Goal: Task Accomplishment & Management: Manage account settings

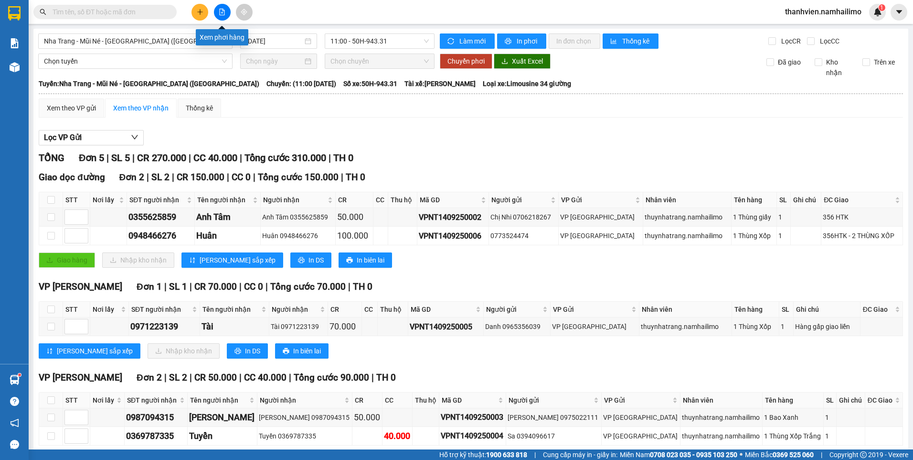
click at [222, 15] on button at bounding box center [222, 12] width 17 height 17
click at [161, 42] on span "Nha Trang - Mũi Né - [GEOGRAPHIC_DATA] ([GEOGRAPHIC_DATA])" at bounding box center [135, 41] width 183 height 14
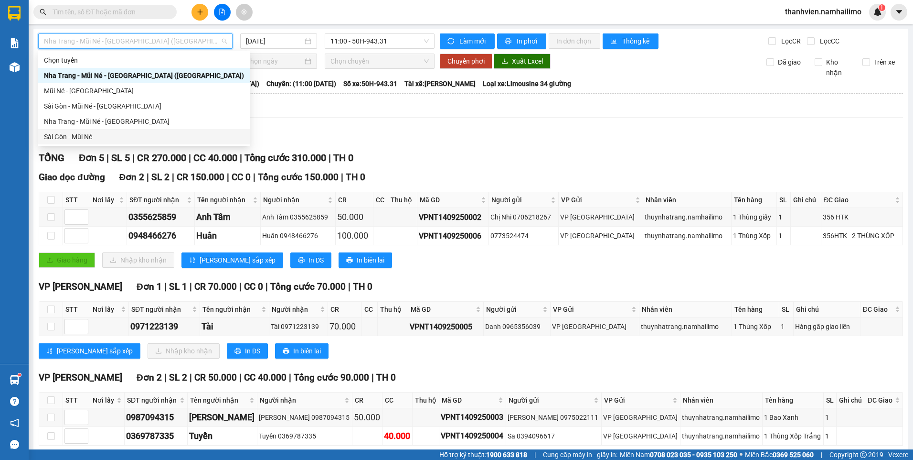
click at [79, 136] on div "Sài Gòn - Mũi Né" at bounding box center [144, 136] width 200 height 11
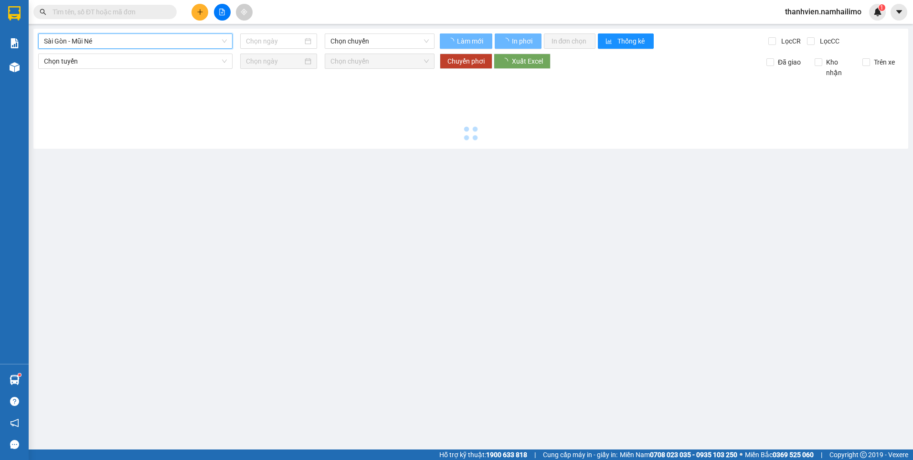
type input "[DATE]"
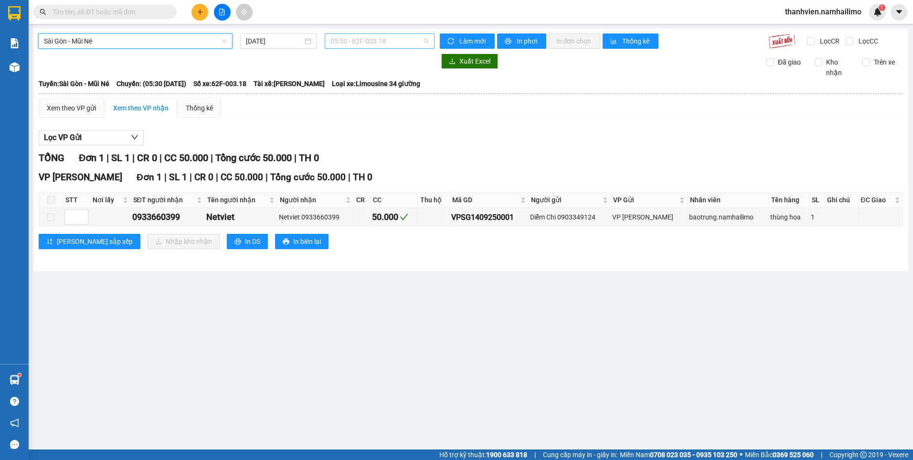
click at [394, 40] on span "05:30 - 62F-003.18" at bounding box center [380, 41] width 99 height 14
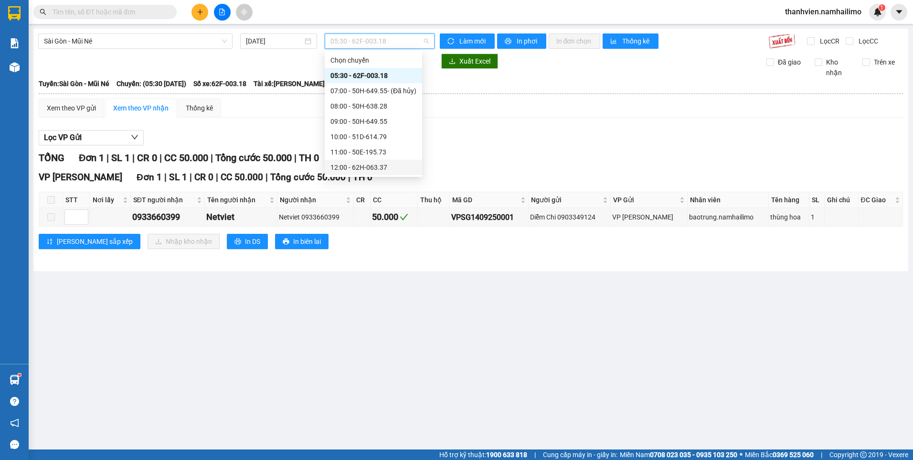
click at [390, 162] on div "12:00 - 62H-063.37" at bounding box center [374, 167] width 86 height 11
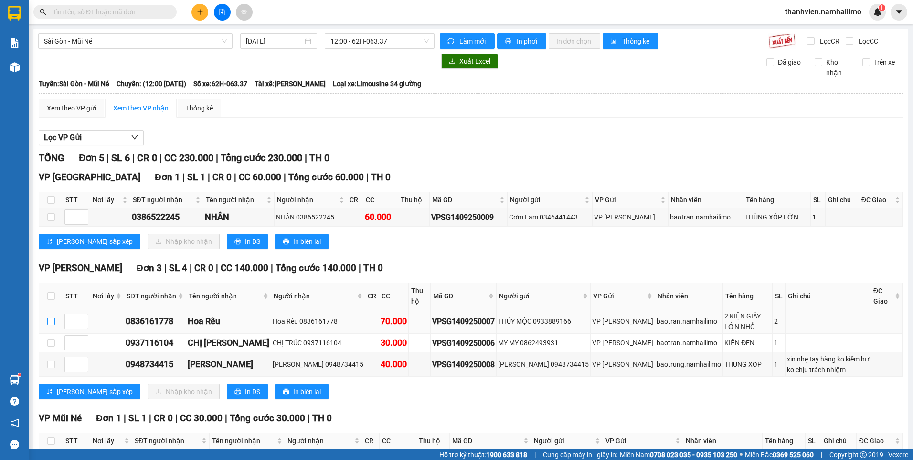
click at [52, 324] on input "checkbox" at bounding box center [51, 321] width 8 height 8
checkbox input "true"
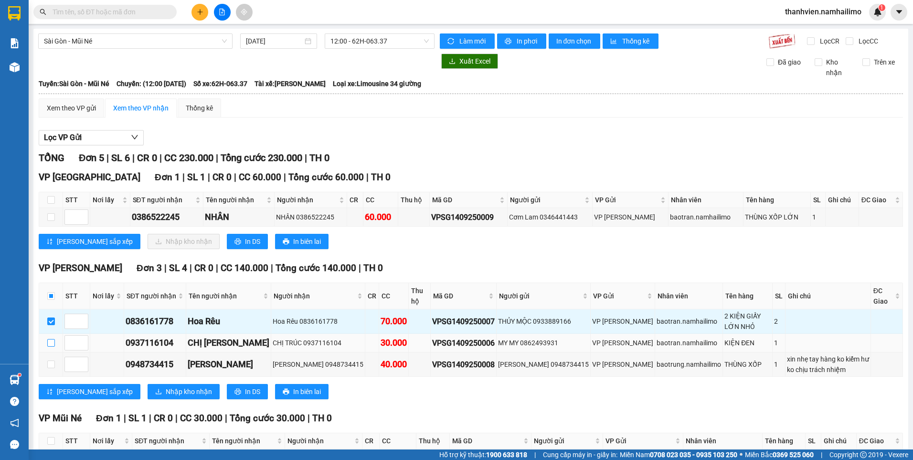
click at [52, 342] on input "checkbox" at bounding box center [51, 343] width 8 height 8
checkbox input "true"
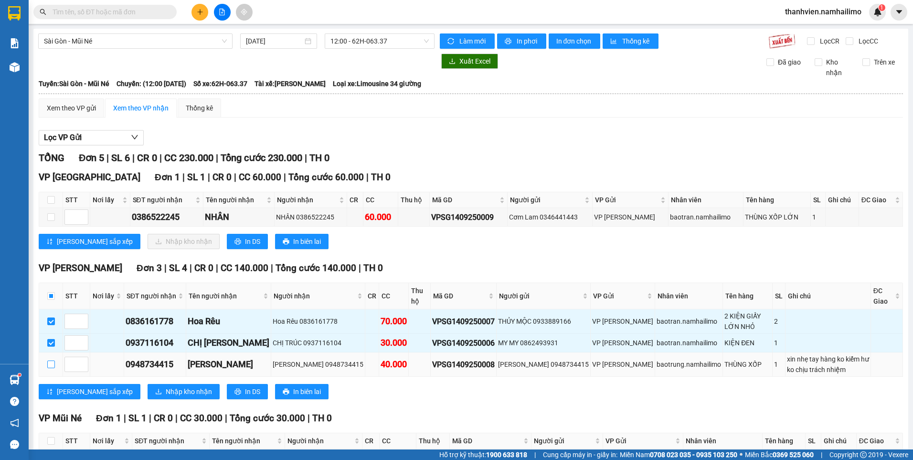
click at [51, 361] on input "checkbox" at bounding box center [51, 364] width 8 height 8
checkbox input "true"
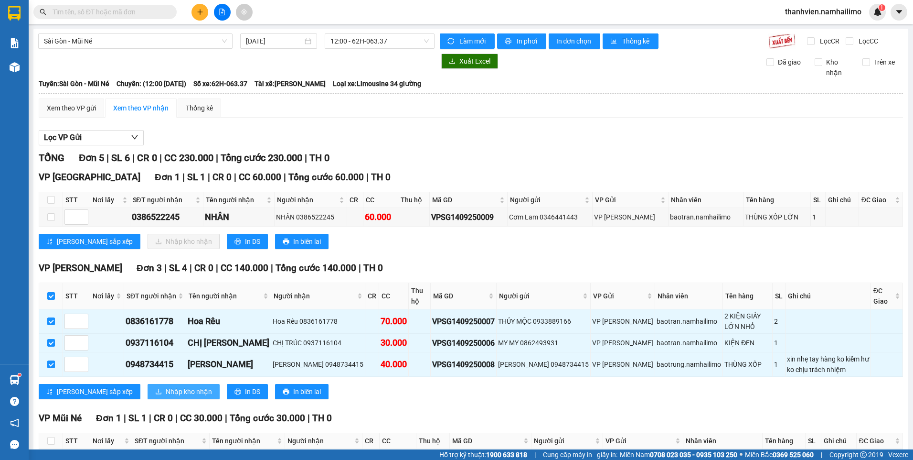
click at [166, 391] on span "Nhập kho nhận" at bounding box center [189, 391] width 46 height 11
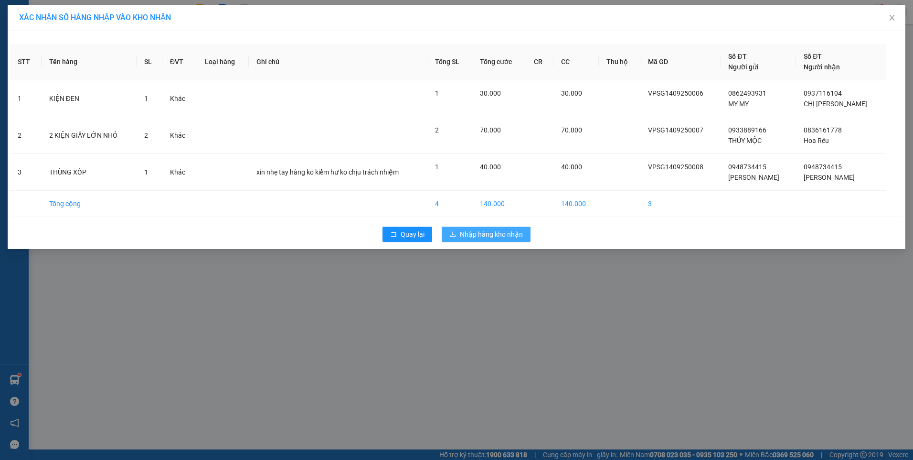
click at [488, 235] on span "Nhập hàng kho nhận" at bounding box center [491, 234] width 63 height 11
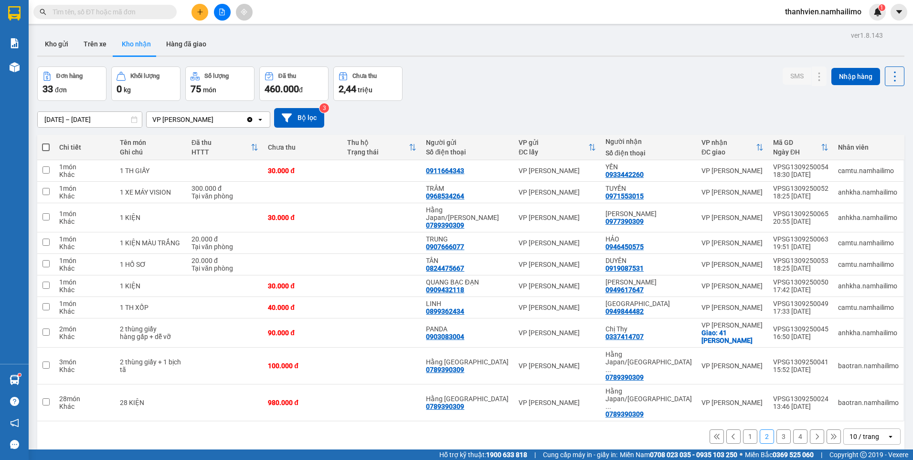
click at [743, 429] on button "1" at bounding box center [750, 436] width 14 height 14
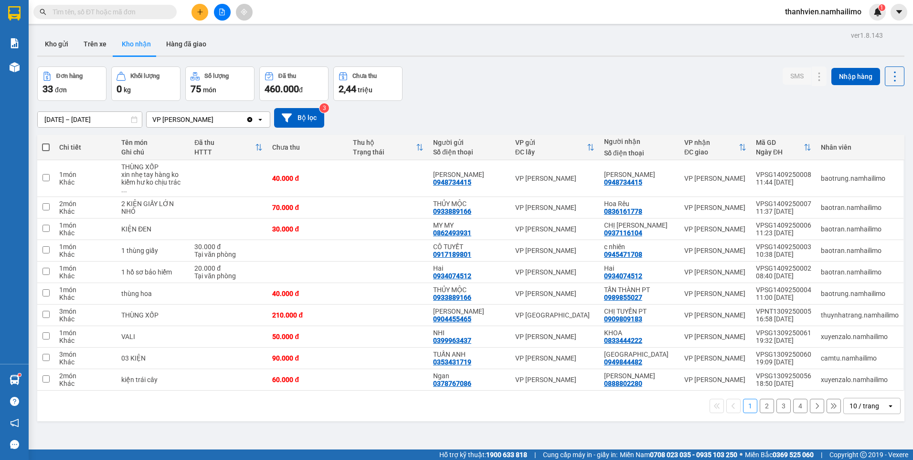
click at [761, 400] on button "2" at bounding box center [767, 405] width 14 height 14
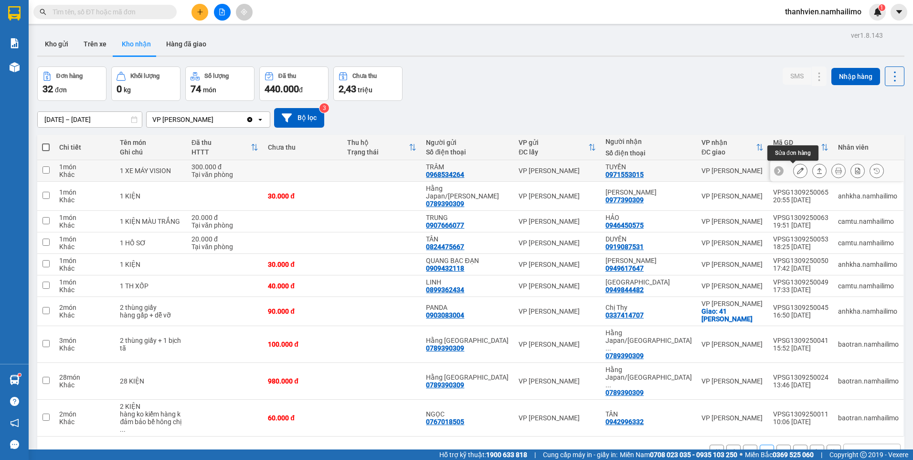
click at [797, 170] on icon at bounding box center [800, 170] width 7 height 7
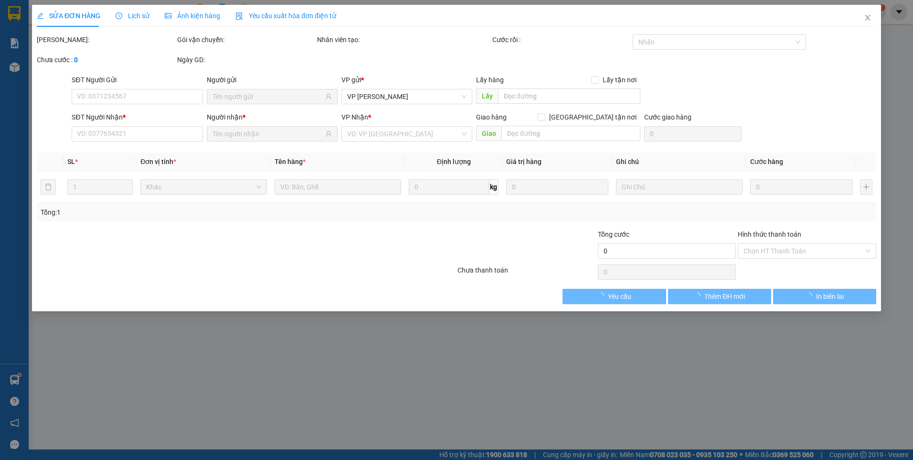
type input "0968534264"
type input "TRÂM"
type input "0971553015"
type input "TUYỀN"
type input "300.000"
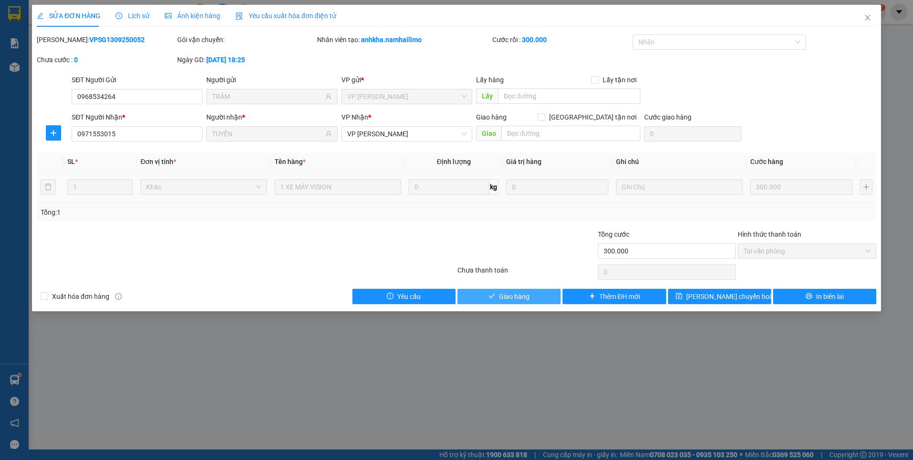
click at [531, 295] on button "Giao hàng" at bounding box center [509, 296] width 103 height 15
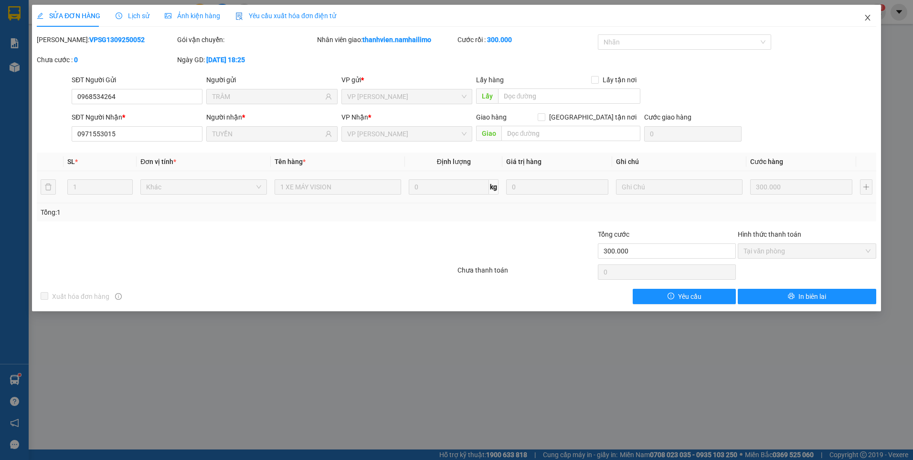
click at [869, 21] on icon "close" at bounding box center [868, 18] width 8 height 8
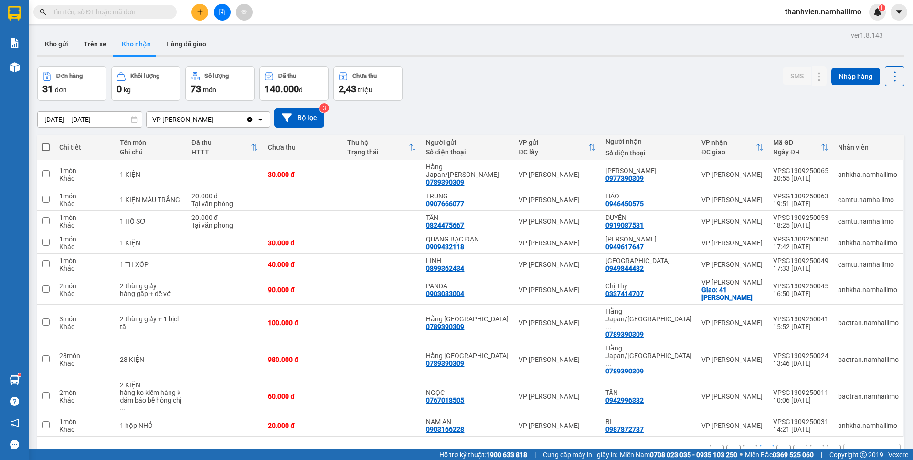
click at [777, 444] on button "3" at bounding box center [784, 451] width 14 height 14
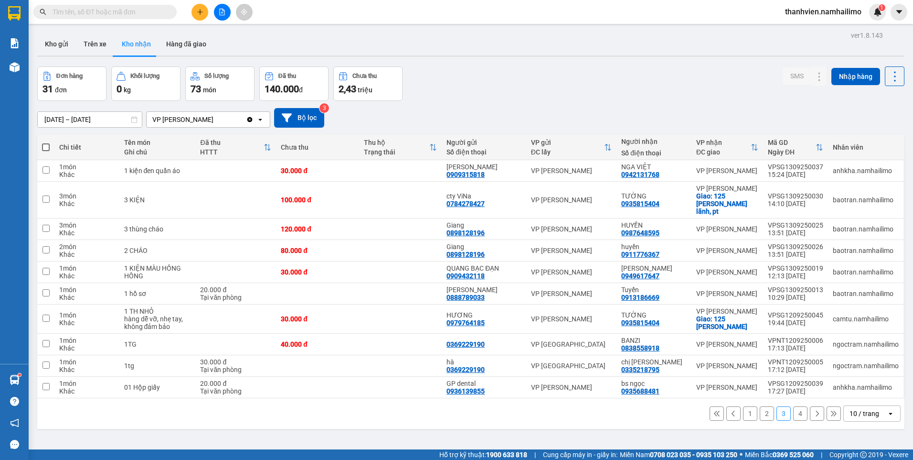
click at [797, 408] on button "4" at bounding box center [800, 413] width 14 height 14
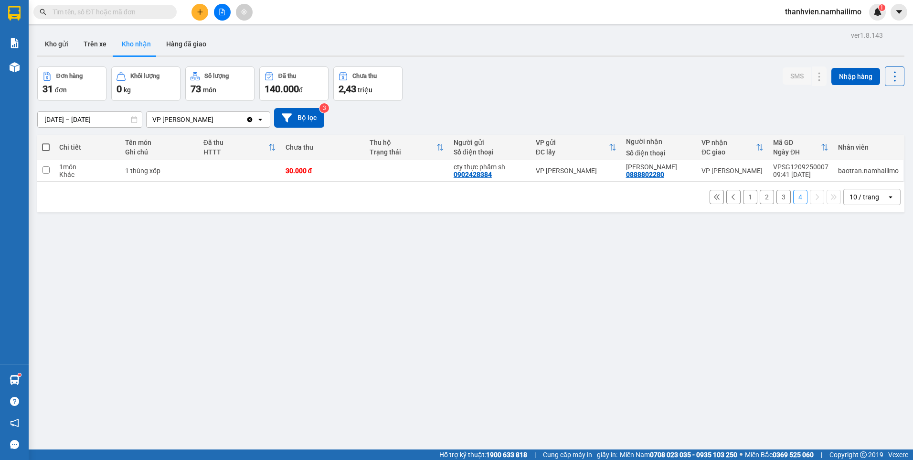
click at [744, 193] on button "1" at bounding box center [750, 197] width 14 height 14
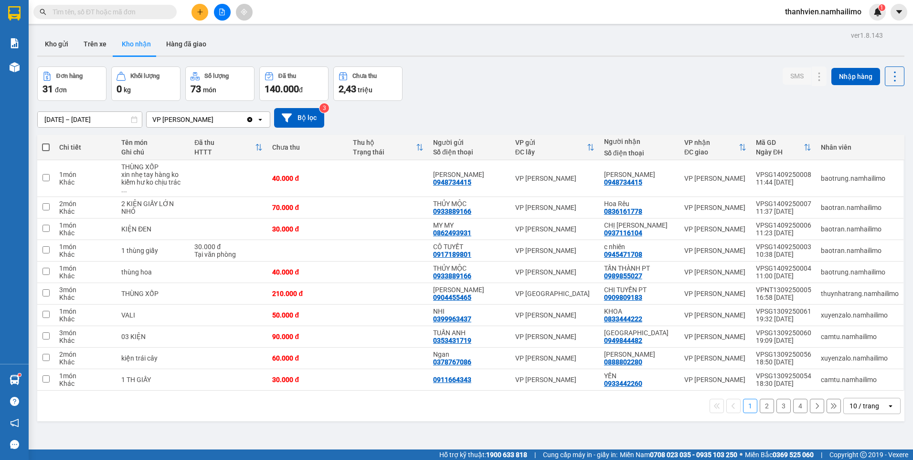
click at [762, 400] on button "2" at bounding box center [767, 405] width 14 height 14
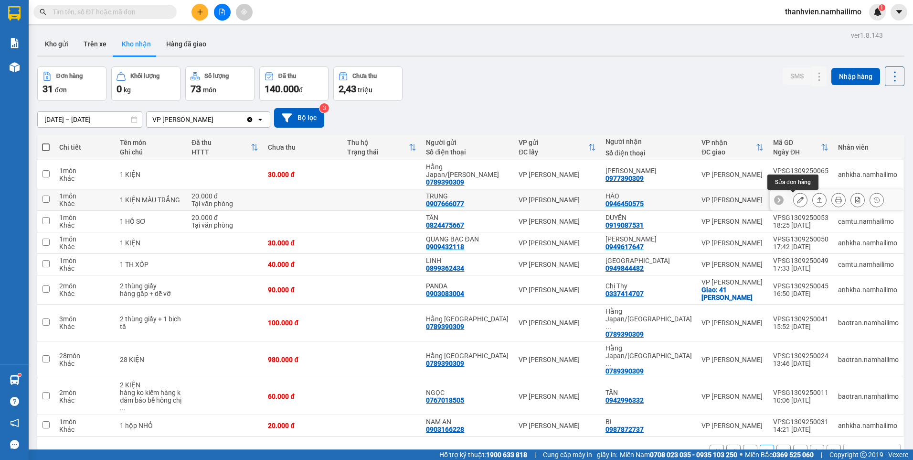
click at [797, 198] on icon at bounding box center [800, 199] width 7 height 7
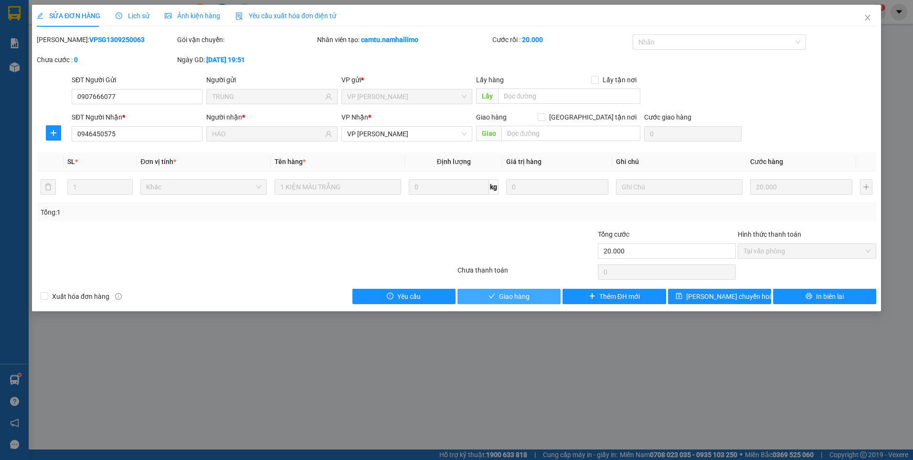
click at [533, 295] on button "Giao hàng" at bounding box center [509, 296] width 103 height 15
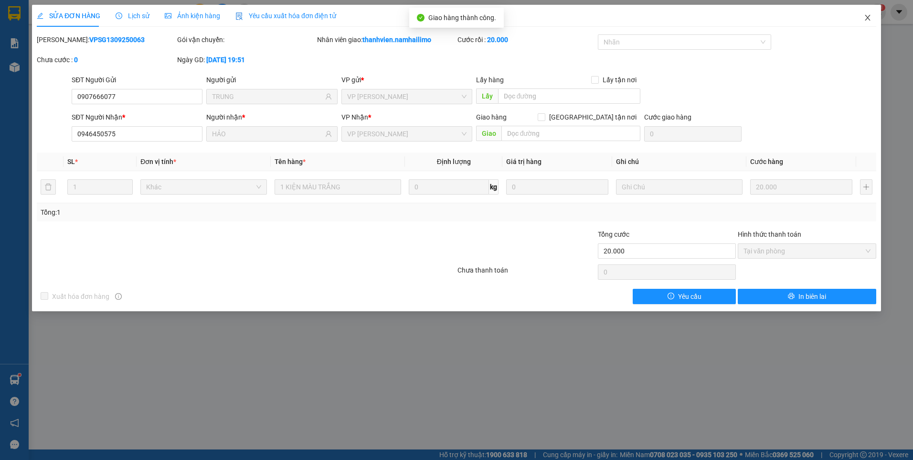
click at [867, 17] on icon "close" at bounding box center [867, 18] width 5 height 6
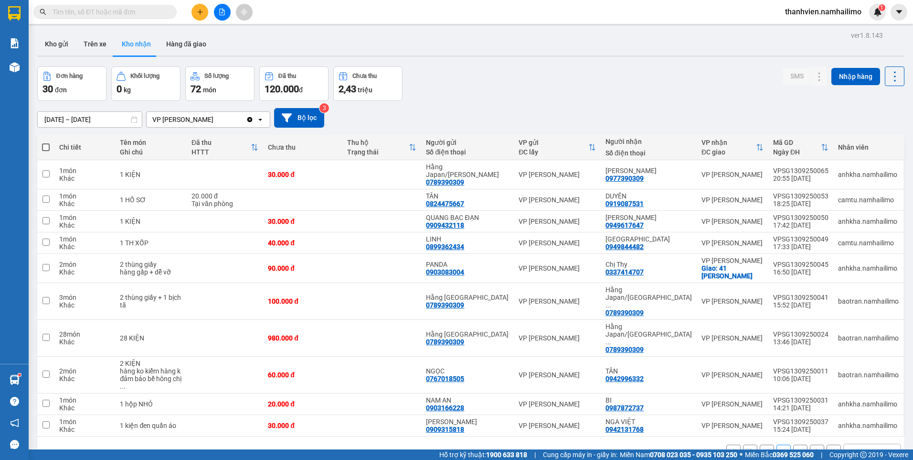
click at [766, 444] on button "1" at bounding box center [767, 451] width 14 height 14
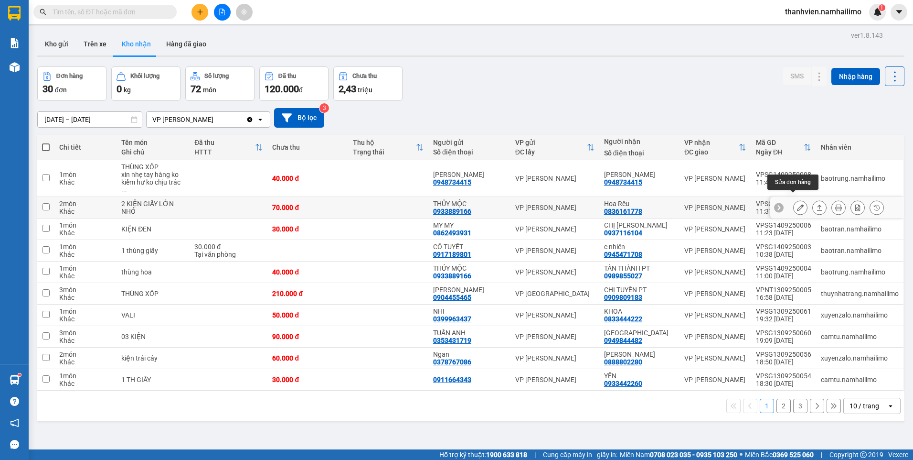
click at [797, 204] on icon at bounding box center [800, 207] width 7 height 7
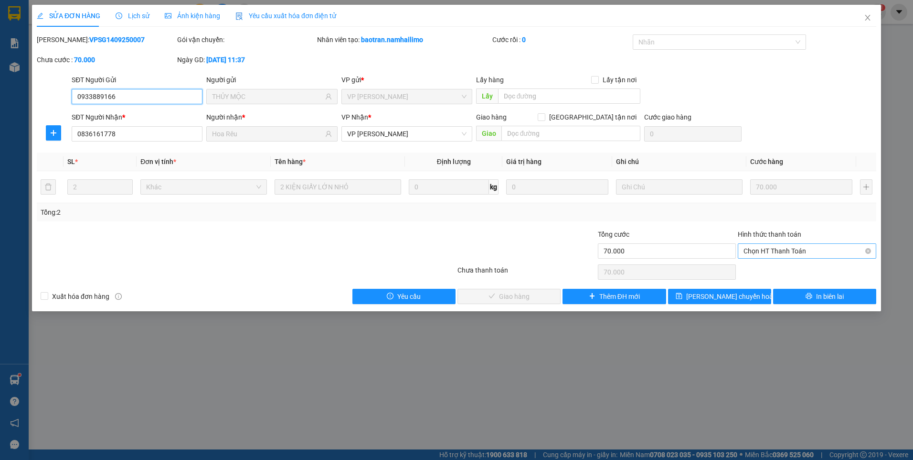
click at [806, 248] on span "Chọn HT Thanh Toán" at bounding box center [807, 251] width 127 height 14
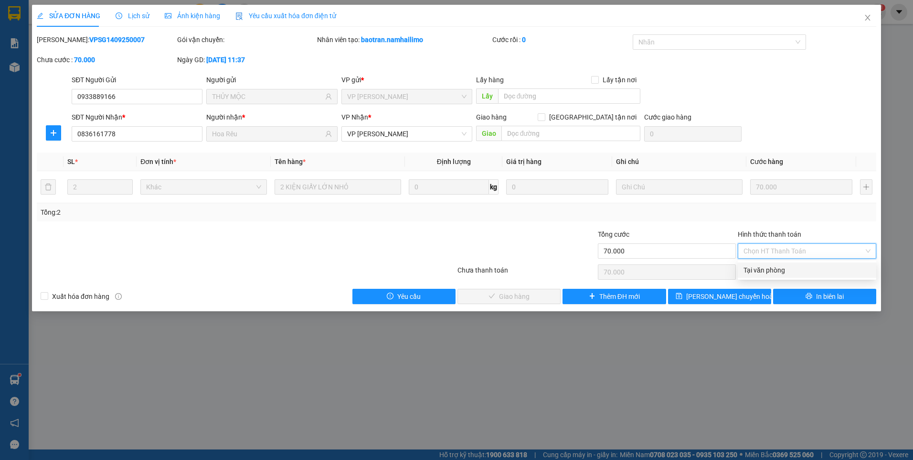
click at [802, 273] on div "Tại văn phòng" at bounding box center [807, 270] width 127 height 11
type input "0"
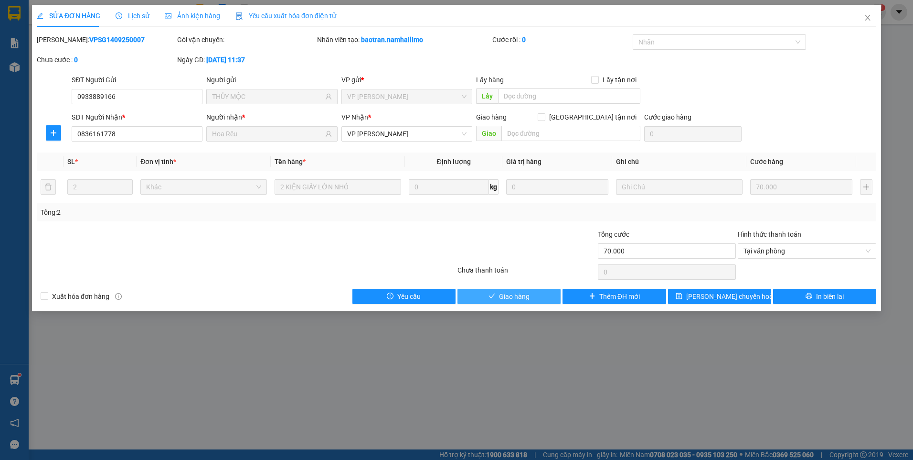
click at [538, 294] on button "Giao hàng" at bounding box center [509, 296] width 103 height 15
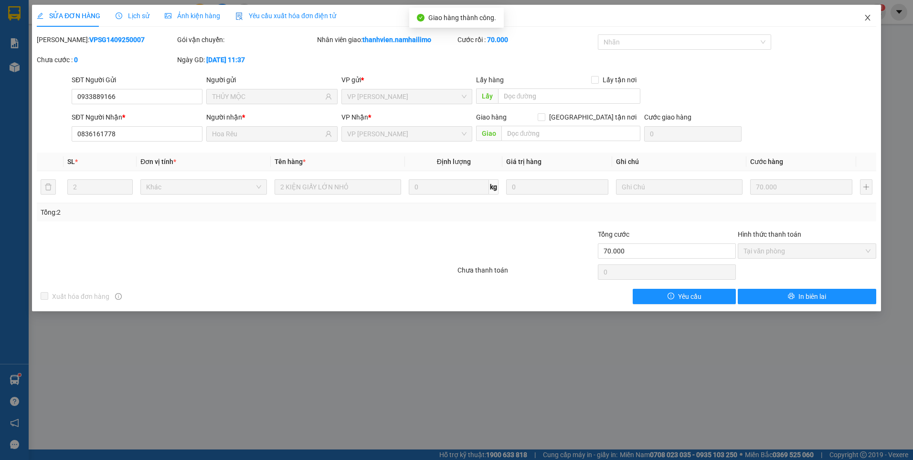
click at [869, 21] on icon "close" at bounding box center [868, 18] width 8 height 8
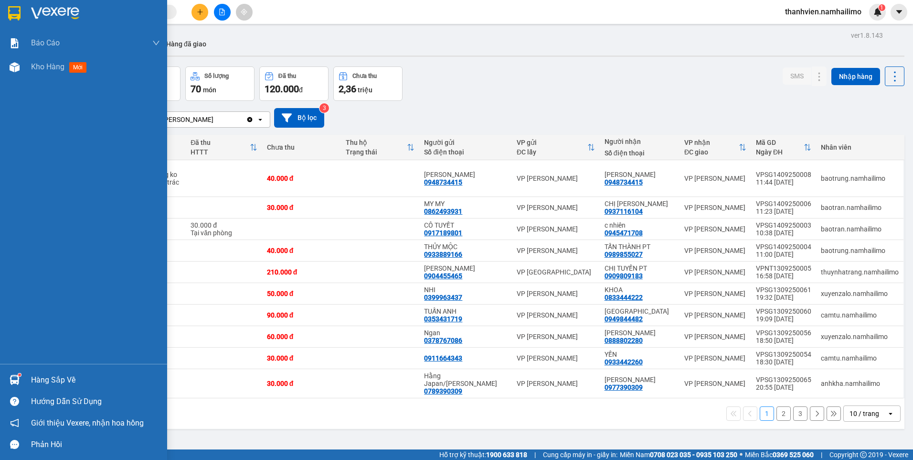
drag, startPoint x: 21, startPoint y: 237, endPoint x: 27, endPoint y: 228, distance: 10.9
click at [28, 235] on div "Báo cáo Báo cáo dòng tiền (trạm) Doanh số tạo đơn theo VP gửi (trạm) Kho hàng m…" at bounding box center [83, 197] width 167 height 332
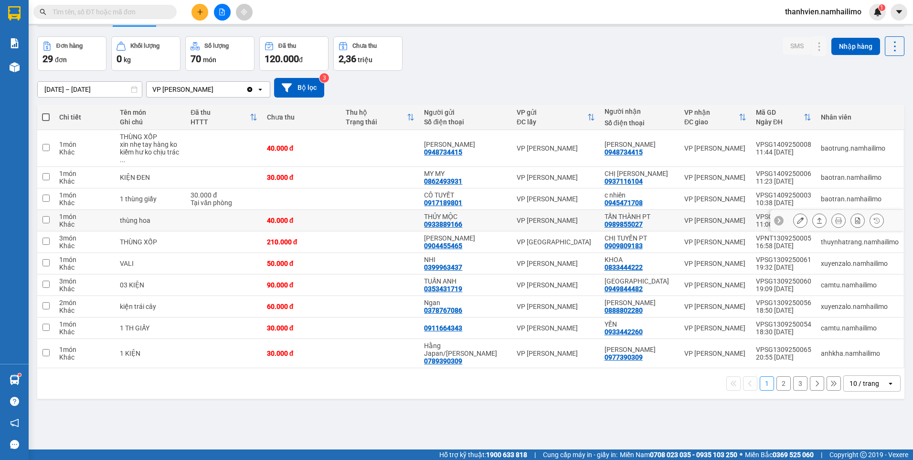
scroll to position [44, 0]
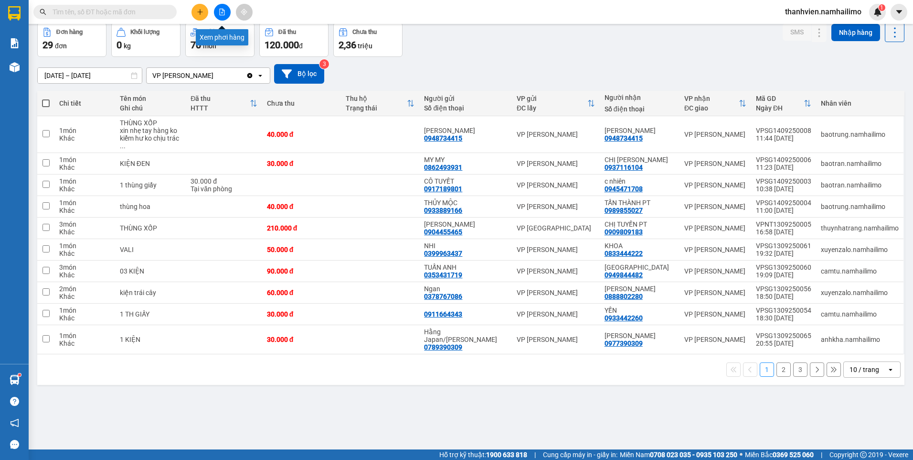
click at [218, 11] on button at bounding box center [222, 12] width 17 height 17
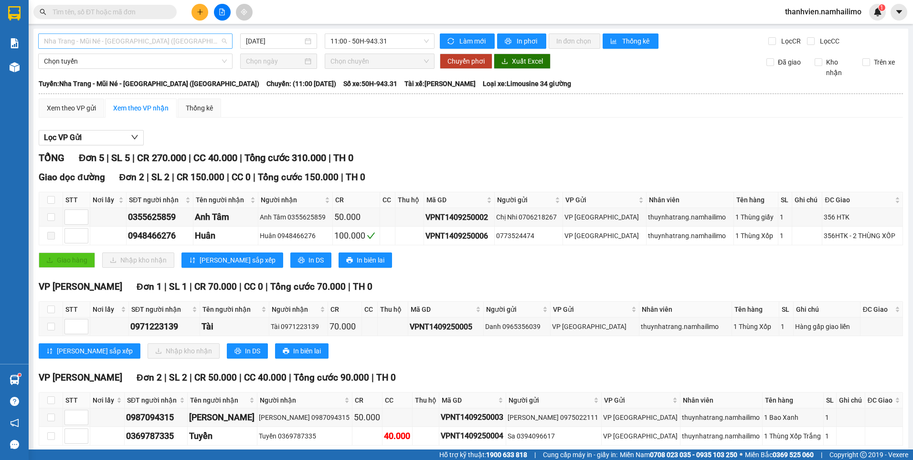
click at [156, 42] on span "Nha Trang - Mũi Né - [GEOGRAPHIC_DATA] ([GEOGRAPHIC_DATA])" at bounding box center [135, 41] width 183 height 14
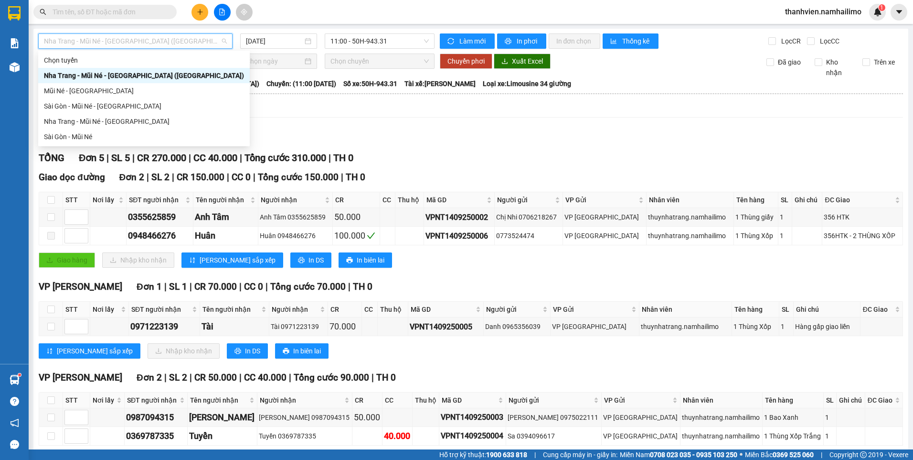
click at [112, 77] on div "Nha Trang - Mũi Né - [GEOGRAPHIC_DATA] ([GEOGRAPHIC_DATA])" at bounding box center [144, 75] width 200 height 11
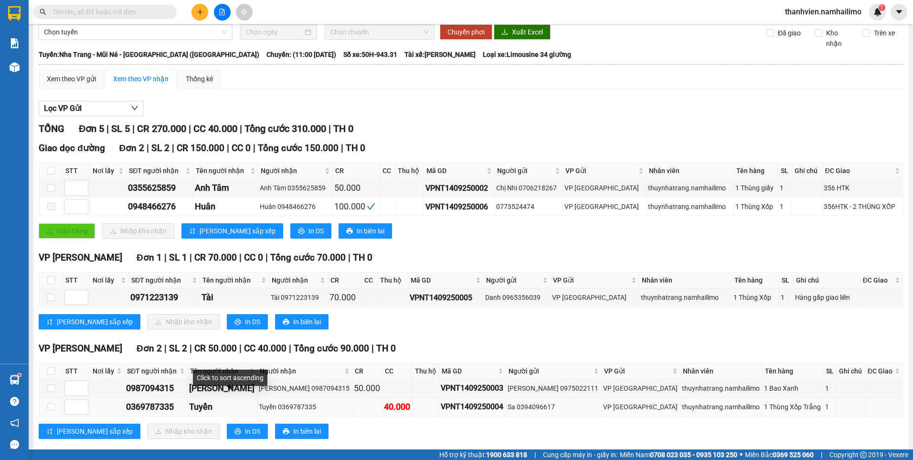
scroll to position [45, 0]
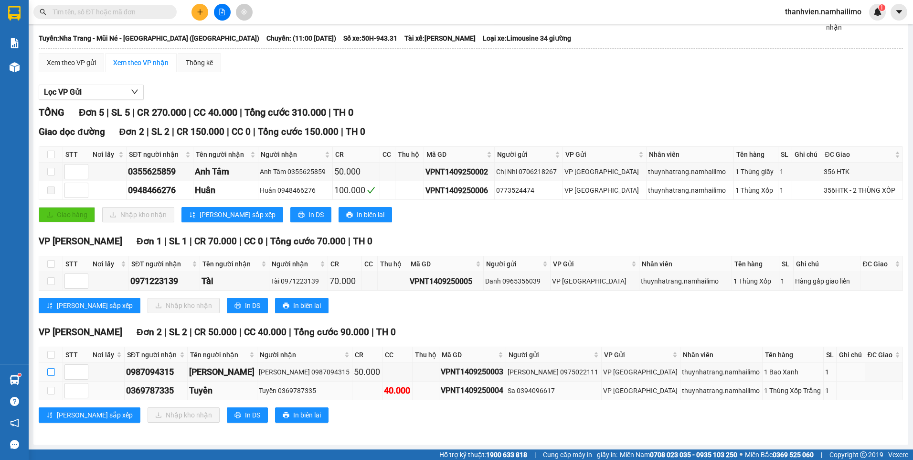
drag, startPoint x: 48, startPoint y: 370, endPoint x: 52, endPoint y: 382, distance: 11.9
click at [49, 371] on input "checkbox" at bounding box center [51, 372] width 8 height 8
checkbox input "true"
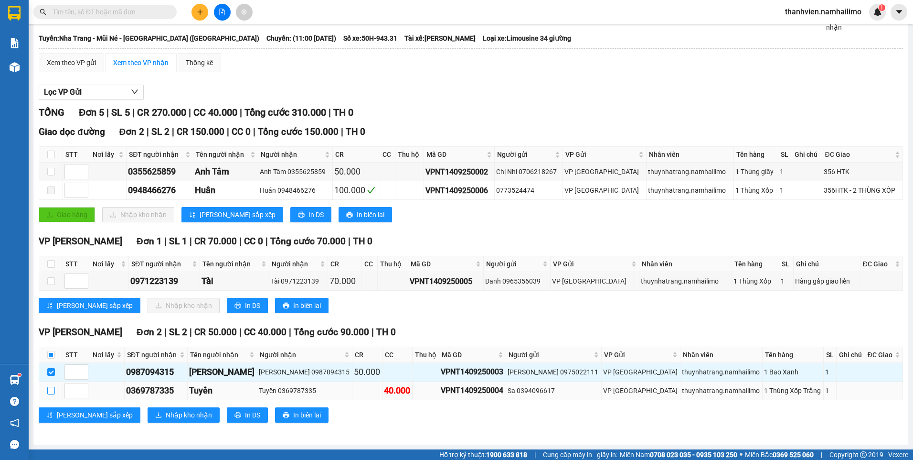
click at [50, 387] on input "checkbox" at bounding box center [51, 390] width 8 height 8
checkbox input "true"
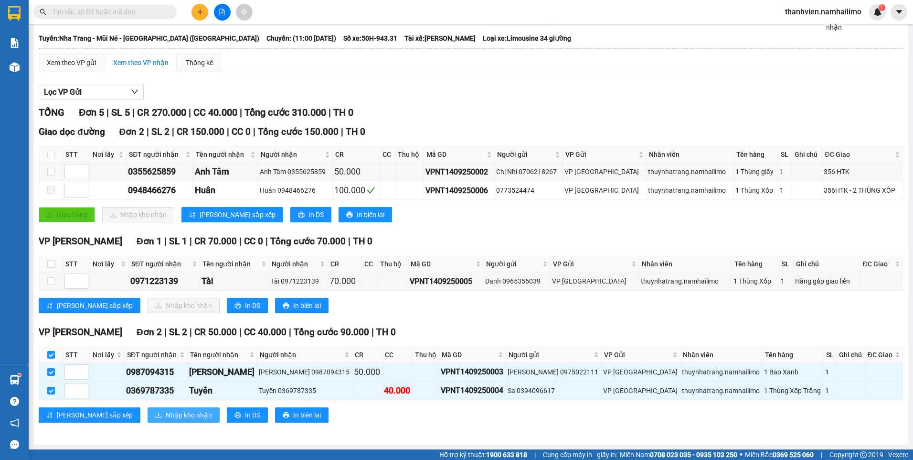
click at [166, 415] on span "Nhập kho nhận" at bounding box center [189, 414] width 46 height 11
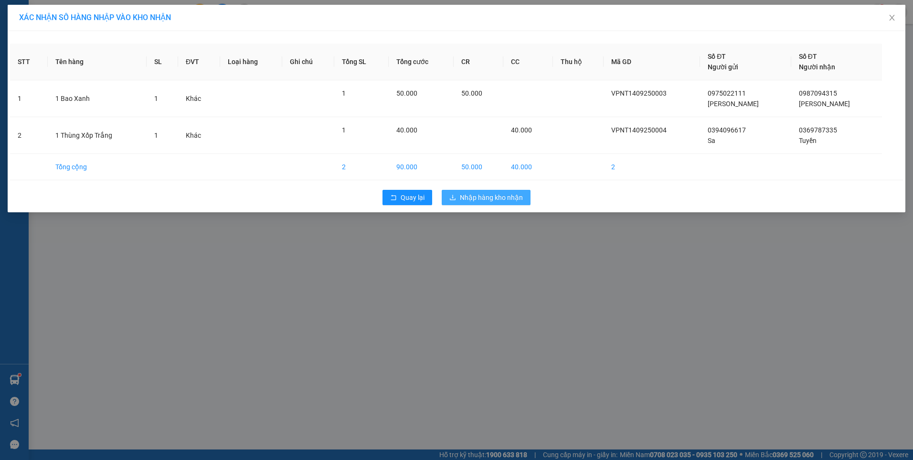
click at [508, 200] on span "Nhập hàng kho nhận" at bounding box center [491, 197] width 63 height 11
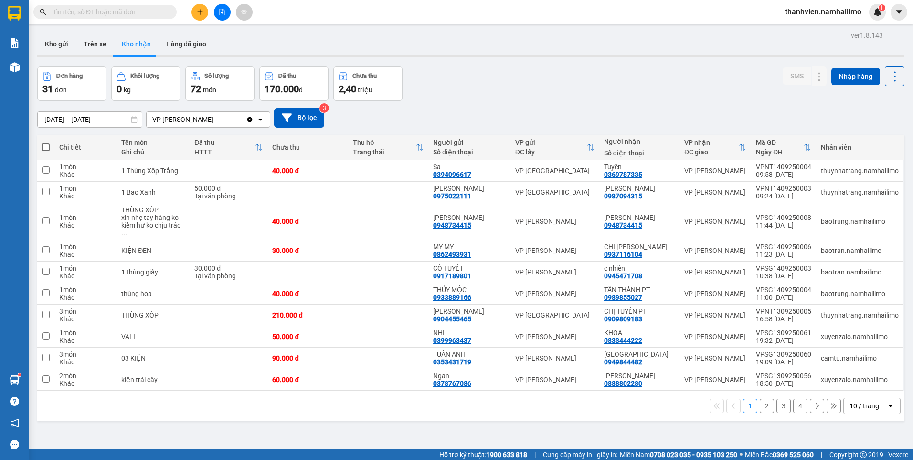
click at [760, 398] on button "2" at bounding box center [767, 405] width 14 height 14
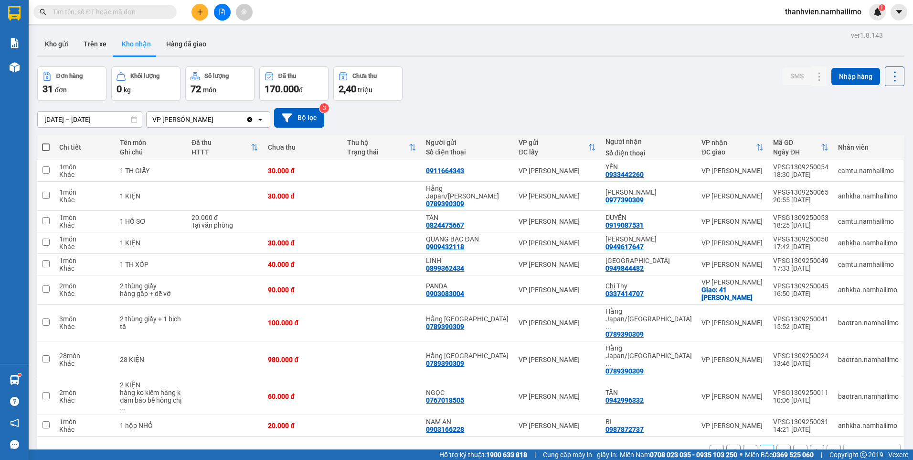
click at [743, 444] on button "1" at bounding box center [750, 451] width 14 height 14
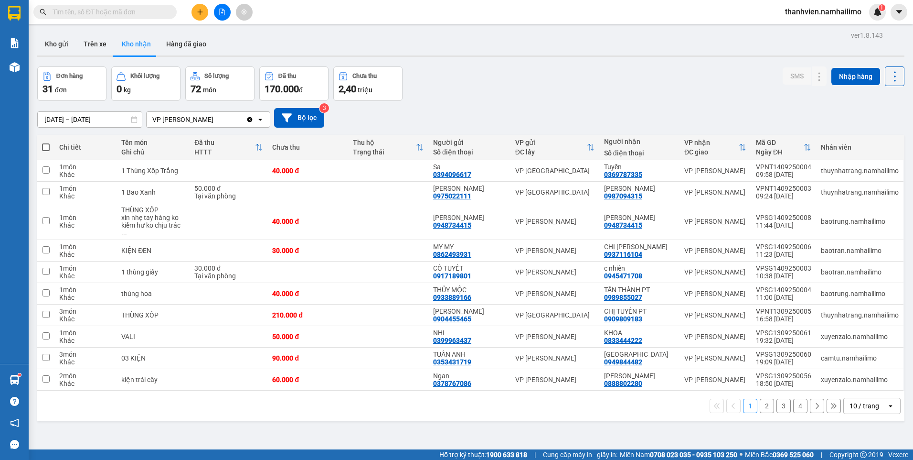
click at [762, 398] on button "2" at bounding box center [767, 405] width 14 height 14
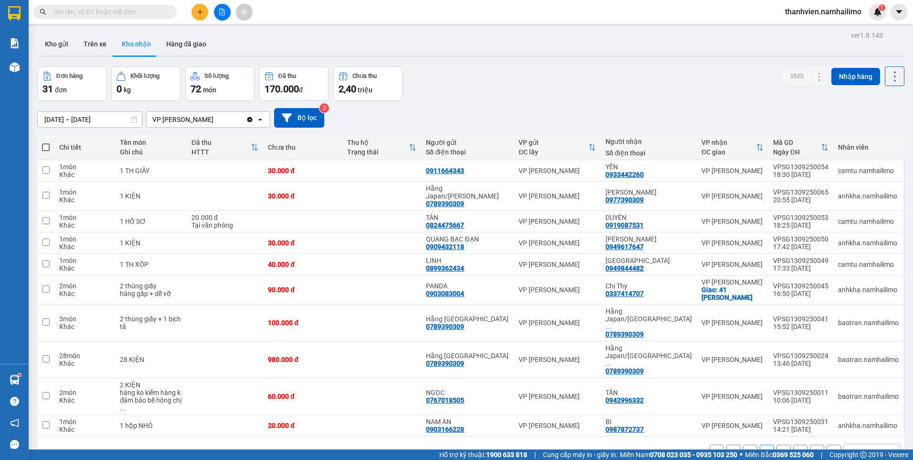
click at [777, 444] on button "3" at bounding box center [784, 451] width 14 height 14
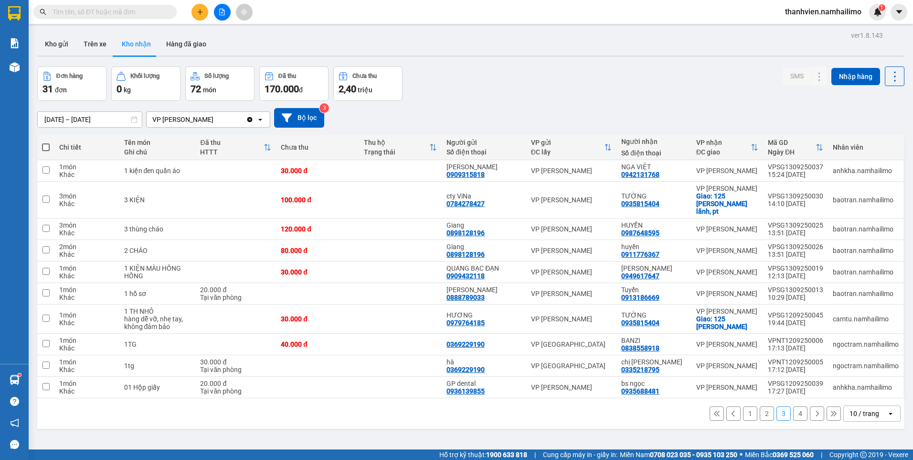
click at [795, 406] on button "4" at bounding box center [800, 413] width 14 height 14
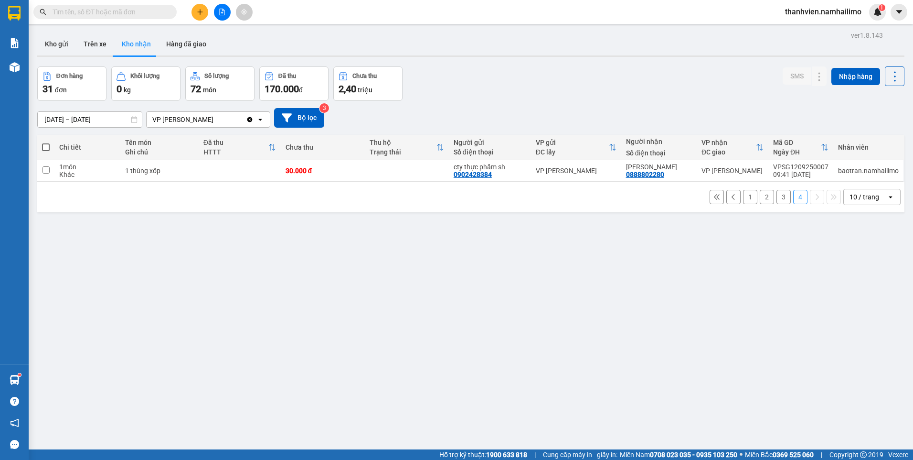
click at [744, 199] on button "1" at bounding box center [750, 197] width 14 height 14
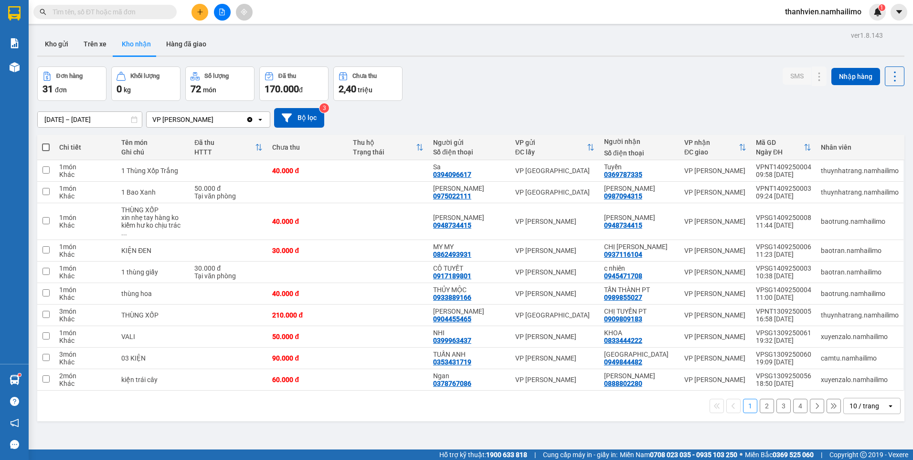
click at [760, 403] on button "2" at bounding box center [767, 405] width 14 height 14
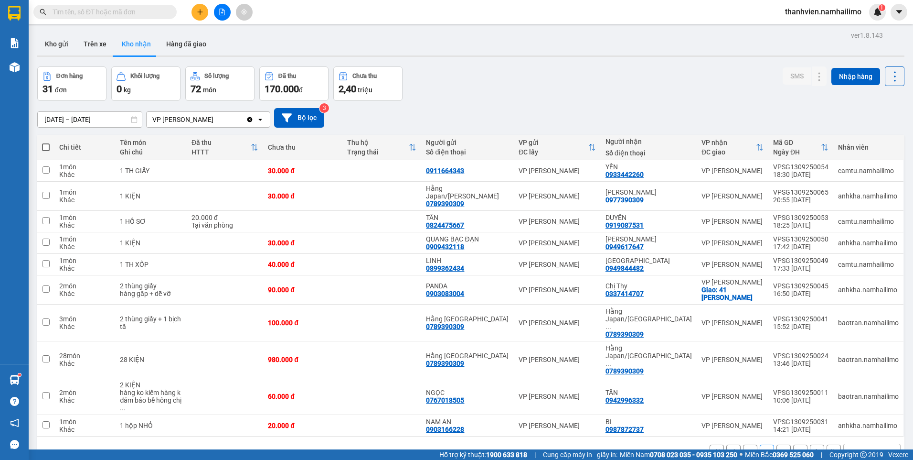
click at [746, 444] on button "1" at bounding box center [750, 451] width 14 height 14
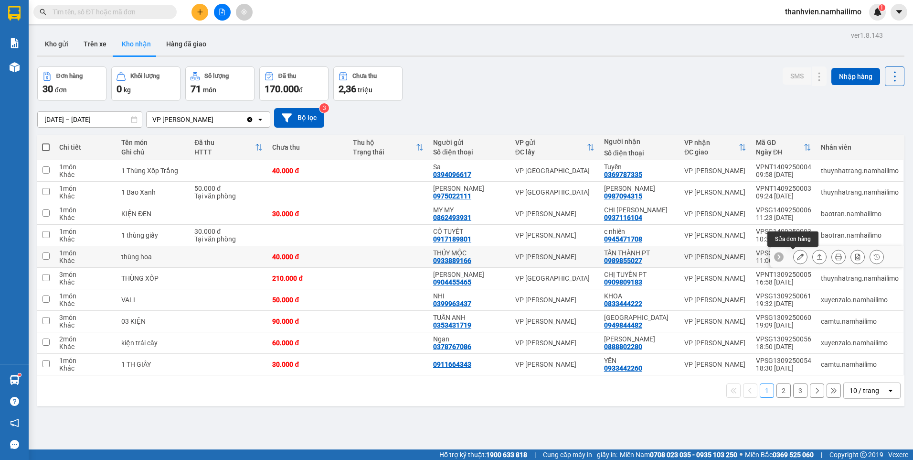
click at [796, 253] on button at bounding box center [800, 256] width 13 height 17
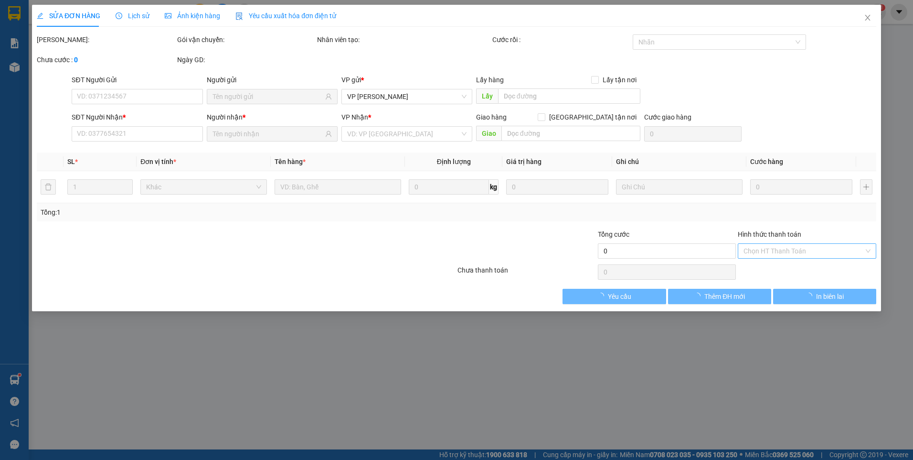
type input "0933889166"
type input "THỦY MỘC"
type input "0989855027"
type input "TẤN THÀNH PT"
type input "40.000"
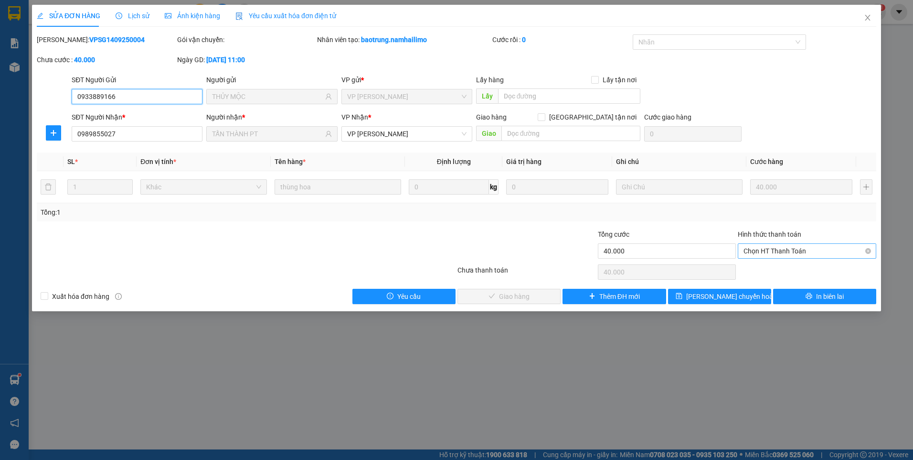
click at [794, 250] on span "Chọn HT Thanh Toán" at bounding box center [807, 251] width 127 height 14
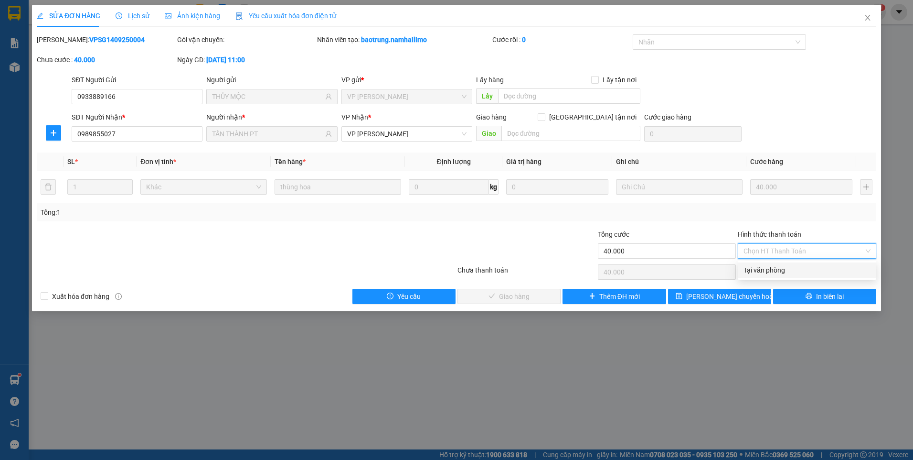
drag, startPoint x: 801, startPoint y: 272, endPoint x: 782, endPoint y: 283, distance: 22.0
click at [799, 276] on div "Tại văn phòng" at bounding box center [807, 269] width 139 height 15
type input "0"
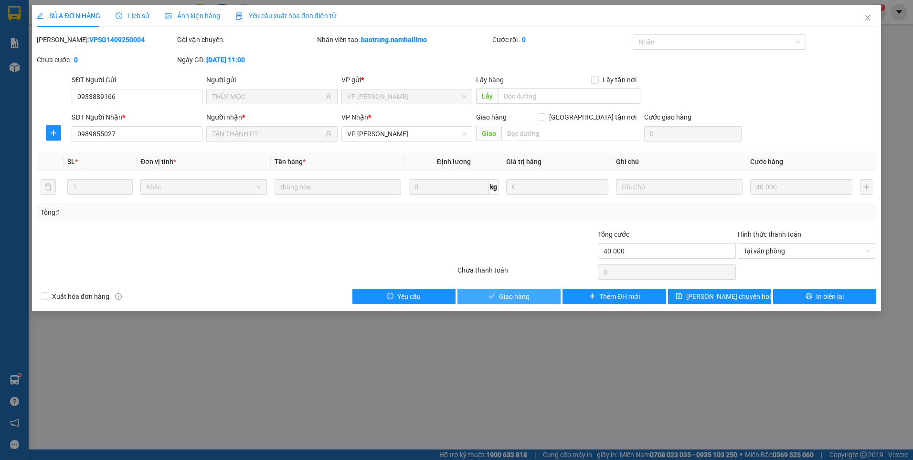
click at [515, 296] on span "Giao hàng" at bounding box center [514, 296] width 31 height 11
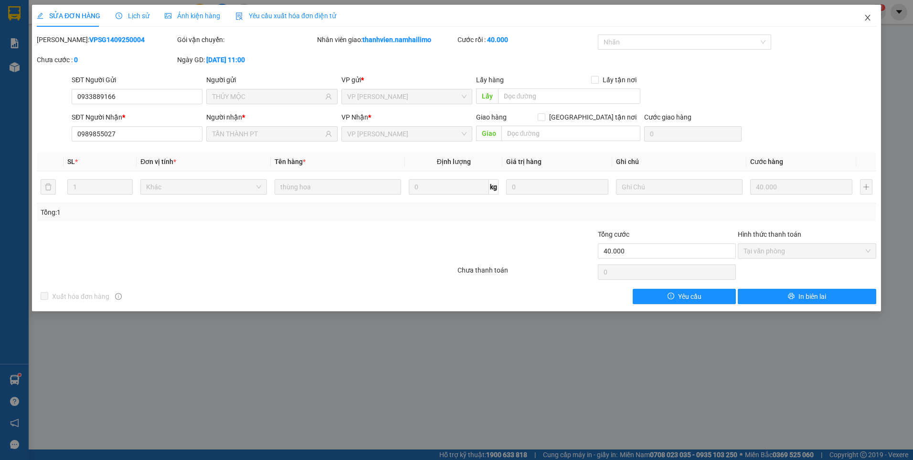
click at [868, 16] on icon "close" at bounding box center [868, 18] width 8 height 8
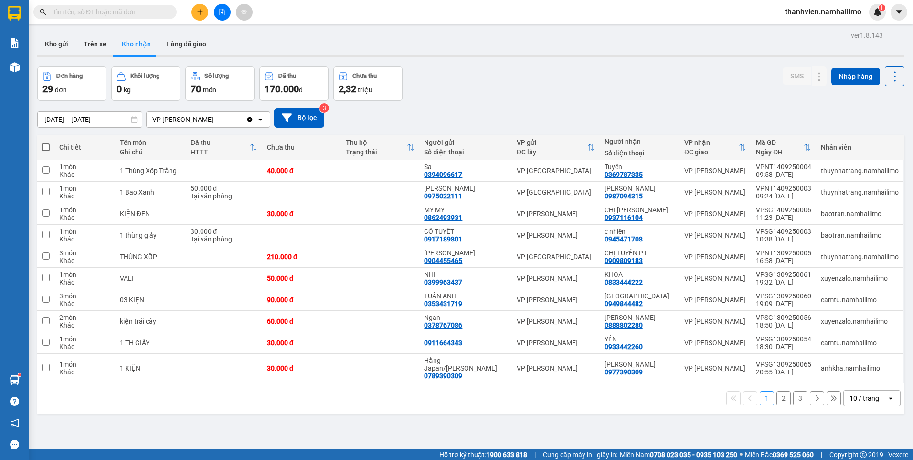
click at [777, 399] on button "2" at bounding box center [784, 398] width 14 height 14
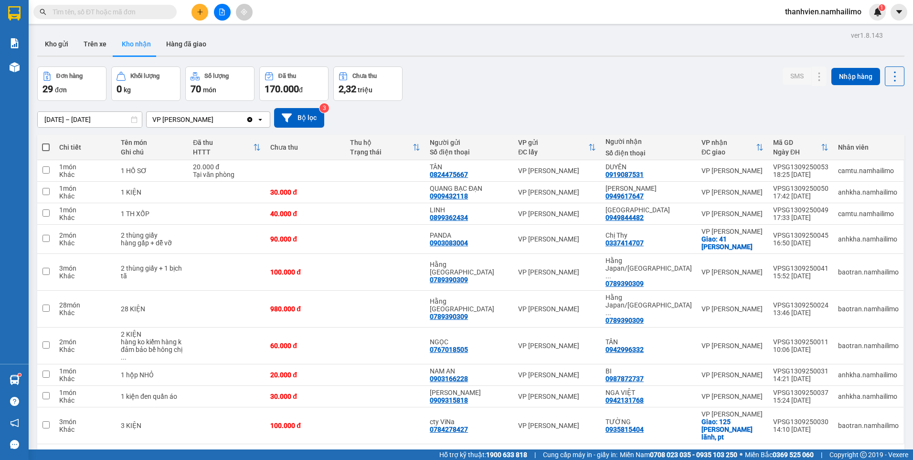
click at [760, 452] on button "1" at bounding box center [767, 459] width 14 height 14
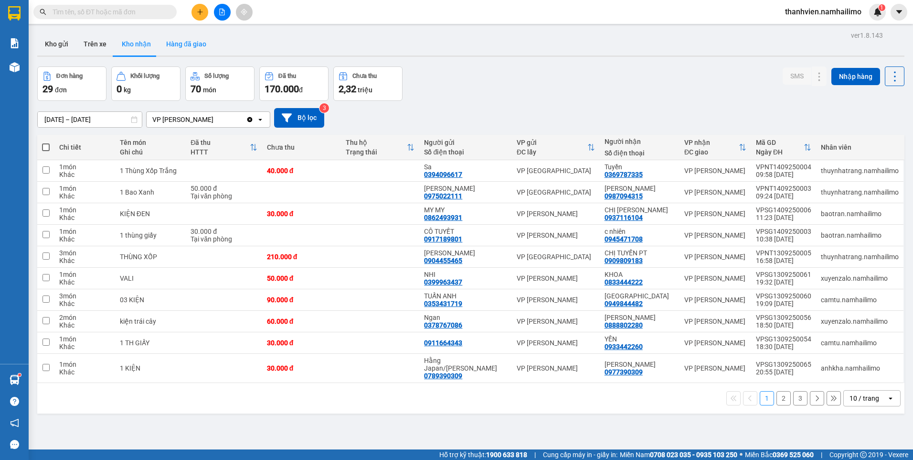
click at [198, 43] on button "Hàng đã giao" at bounding box center [186, 43] width 55 height 23
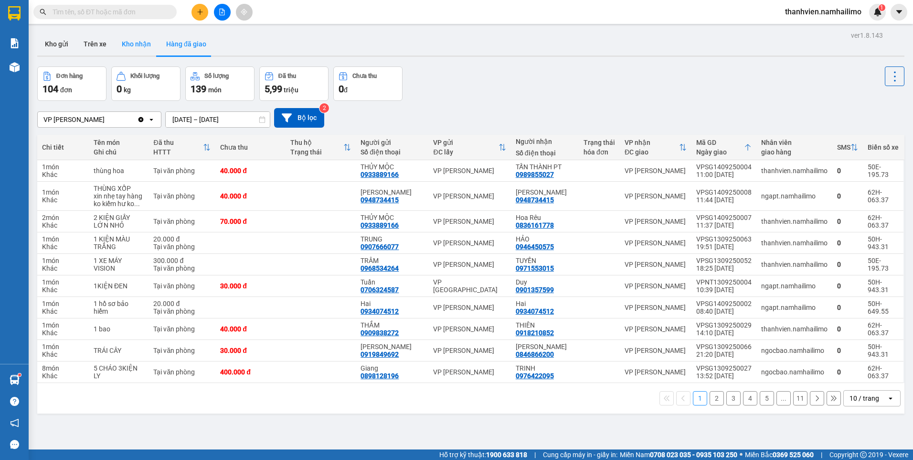
click at [140, 48] on button "Kho nhận" at bounding box center [136, 43] width 44 height 23
